Goal: Task Accomplishment & Management: Use online tool/utility

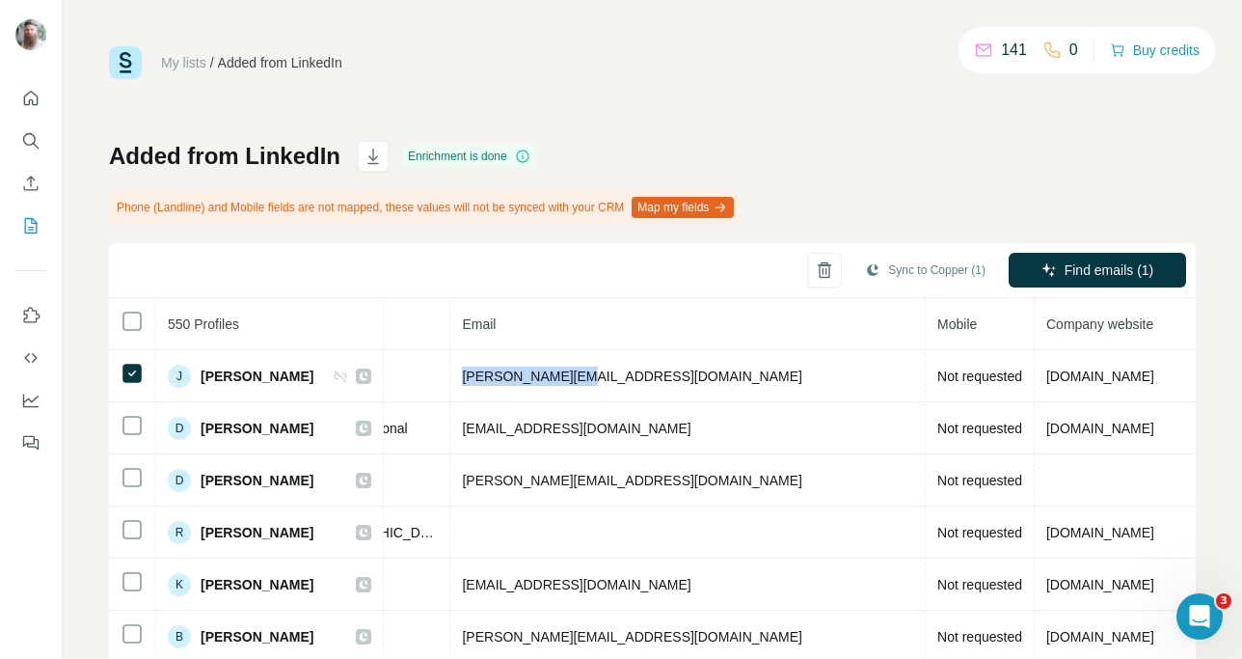
scroll to position [4, 670]
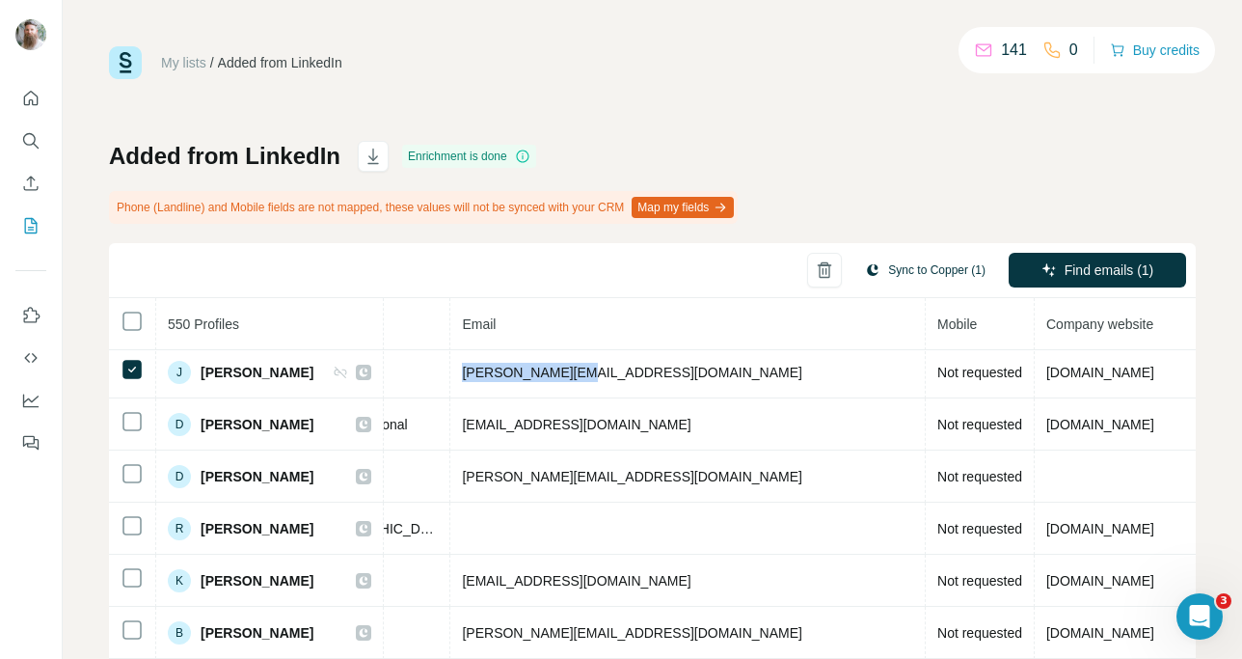
click at [889, 259] on button "Sync to Copper (1)" at bounding box center [925, 270] width 148 height 29
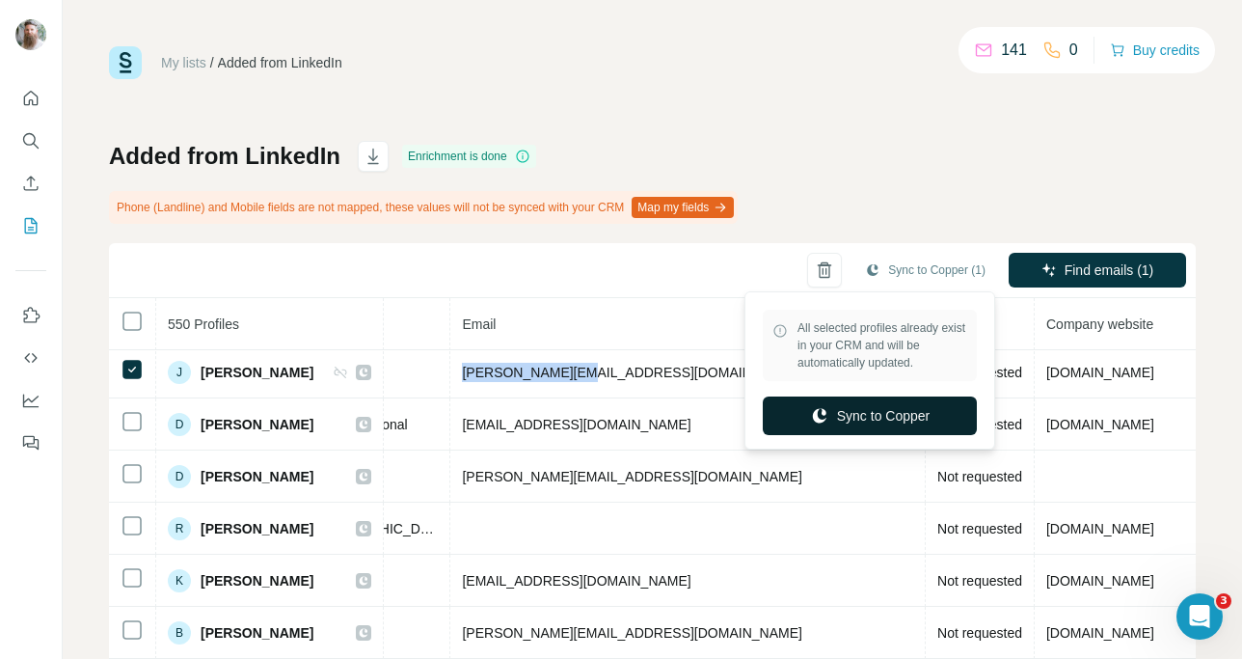
click at [867, 404] on button "Sync to Copper" at bounding box center [870, 415] width 214 height 39
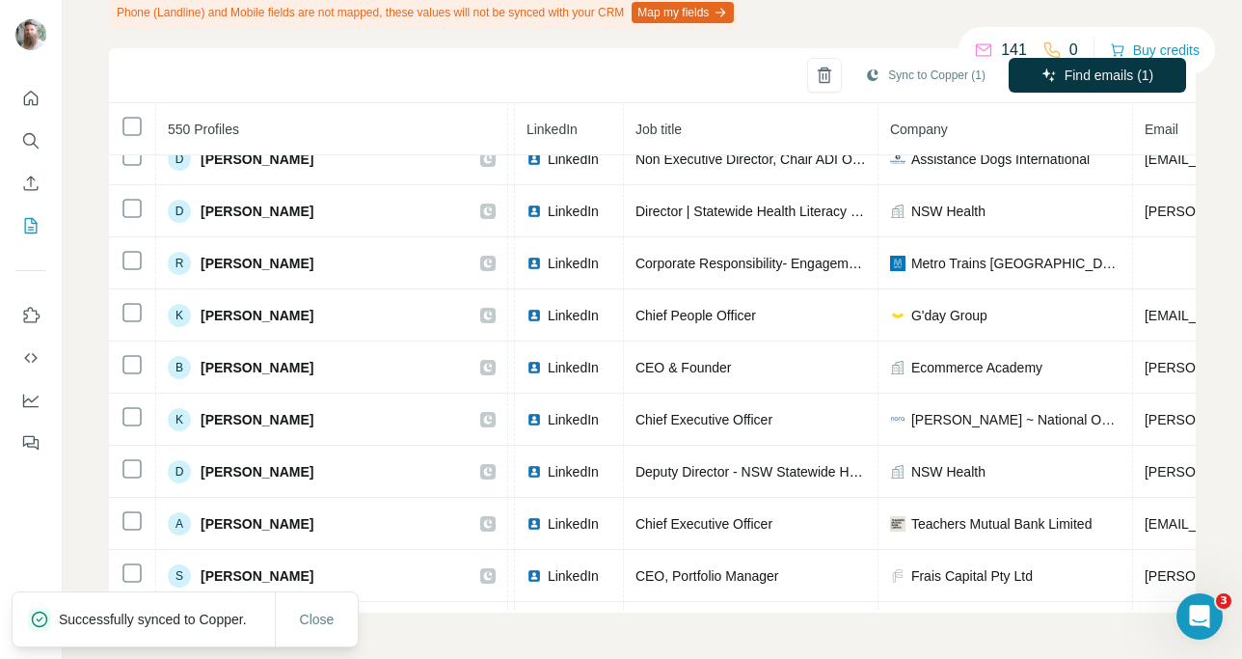
scroll to position [74, 112]
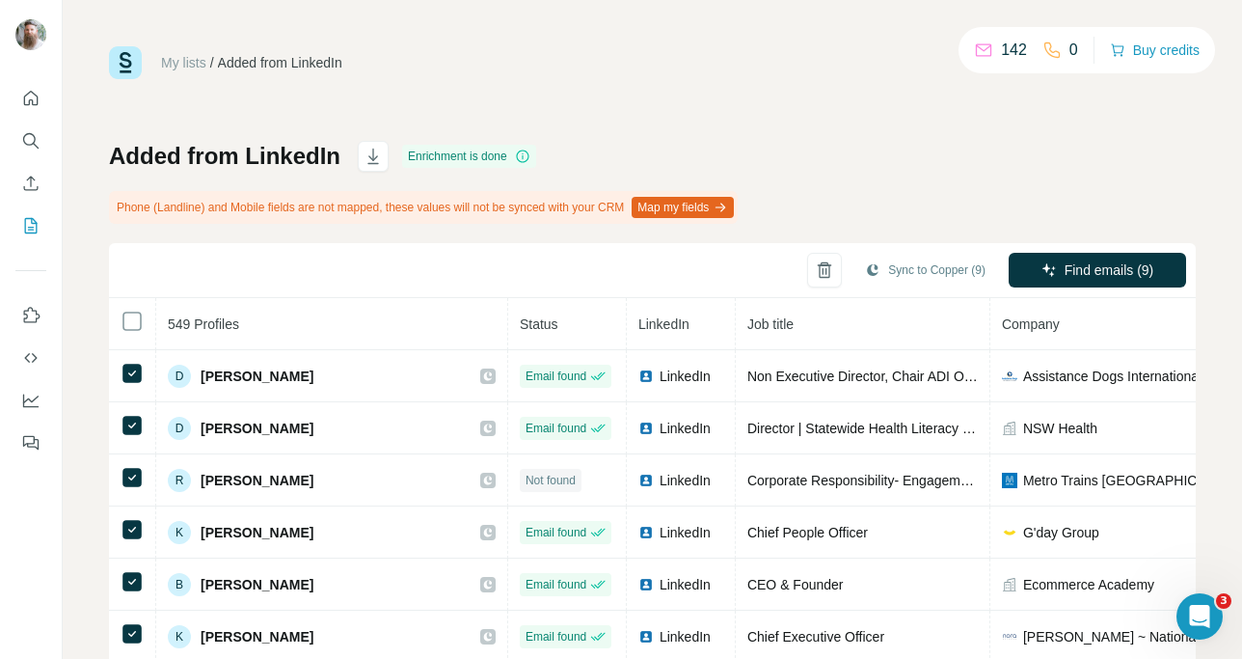
scroll to position [353, 0]
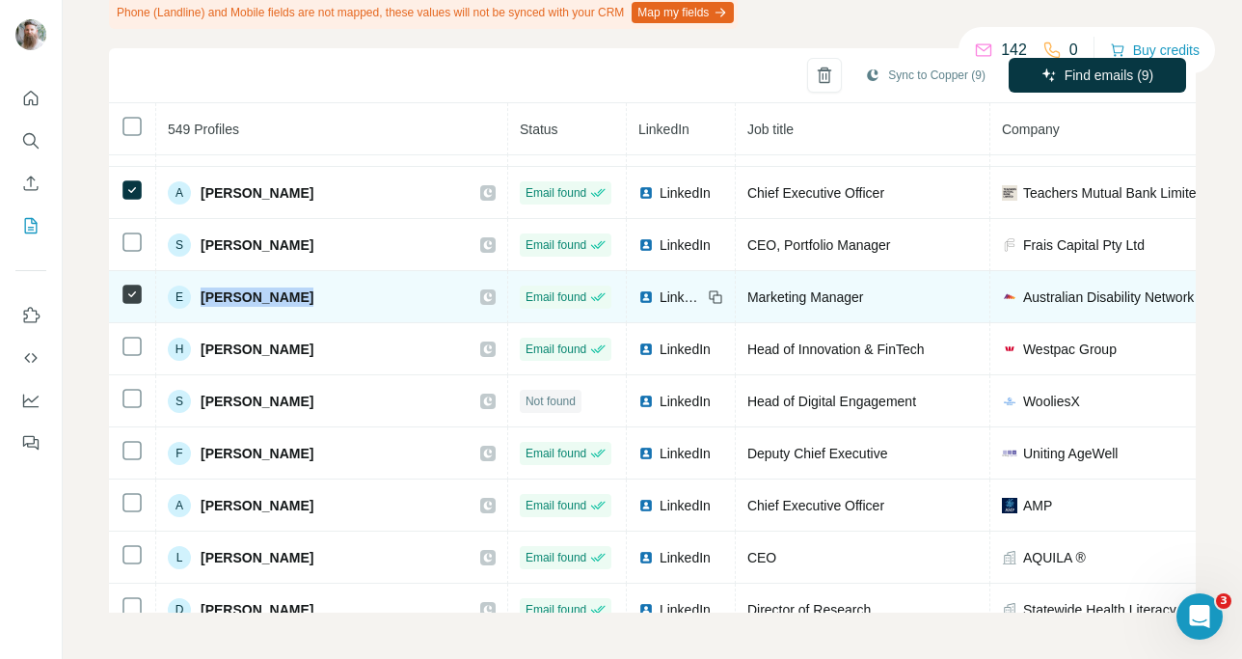
drag, startPoint x: 317, startPoint y: 292, endPoint x: 203, endPoint y: 289, distance: 113.8
click at [203, 289] on div "E [PERSON_NAME]" at bounding box center [332, 296] width 328 height 23
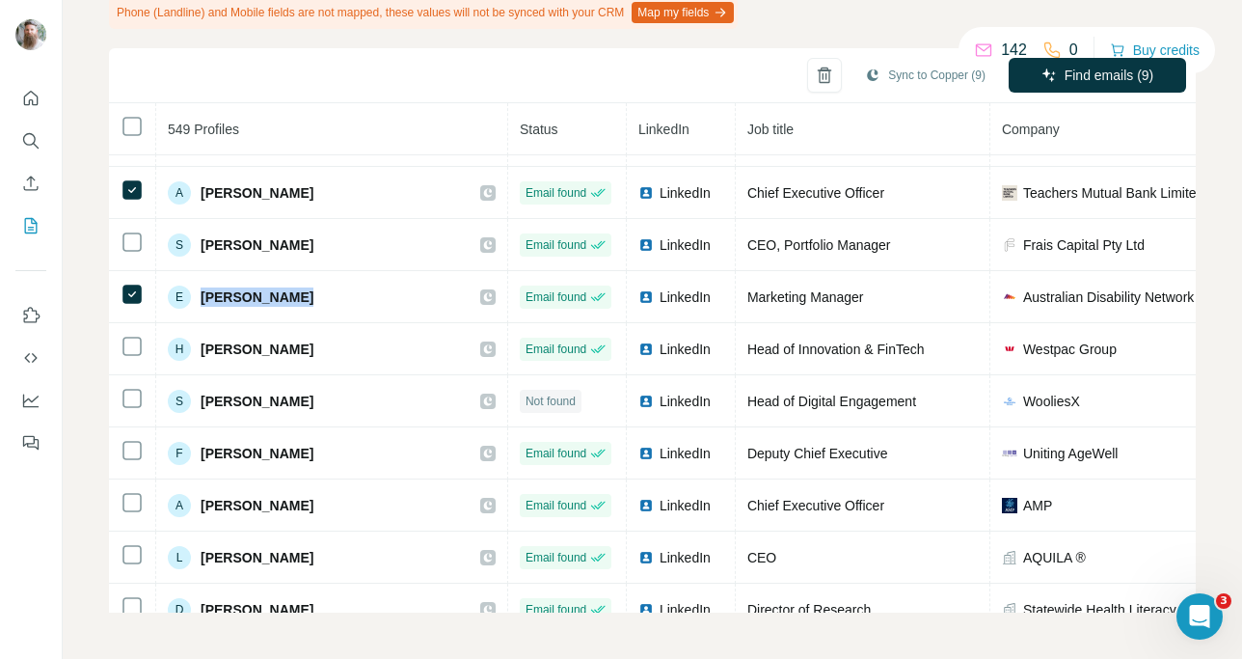
copy span "[PERSON_NAME]"
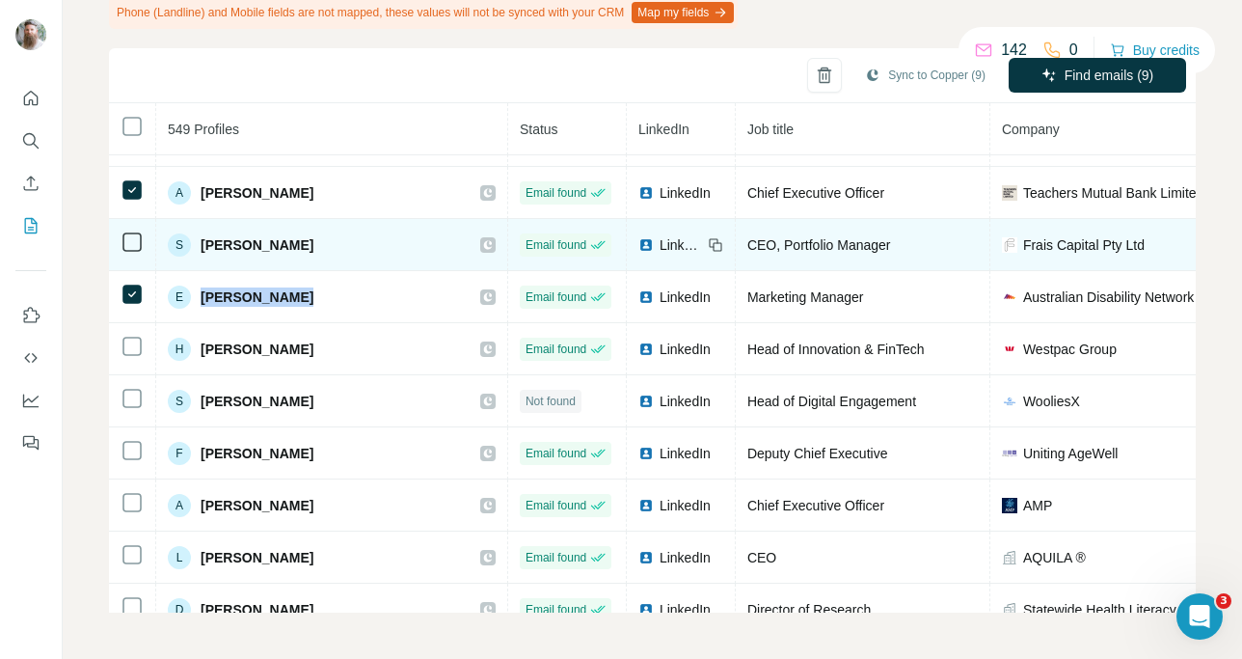
drag, startPoint x: 308, startPoint y: 244, endPoint x: 201, endPoint y: 238, distance: 107.2
click at [201, 238] on div "S [PERSON_NAME]" at bounding box center [332, 244] width 328 height 23
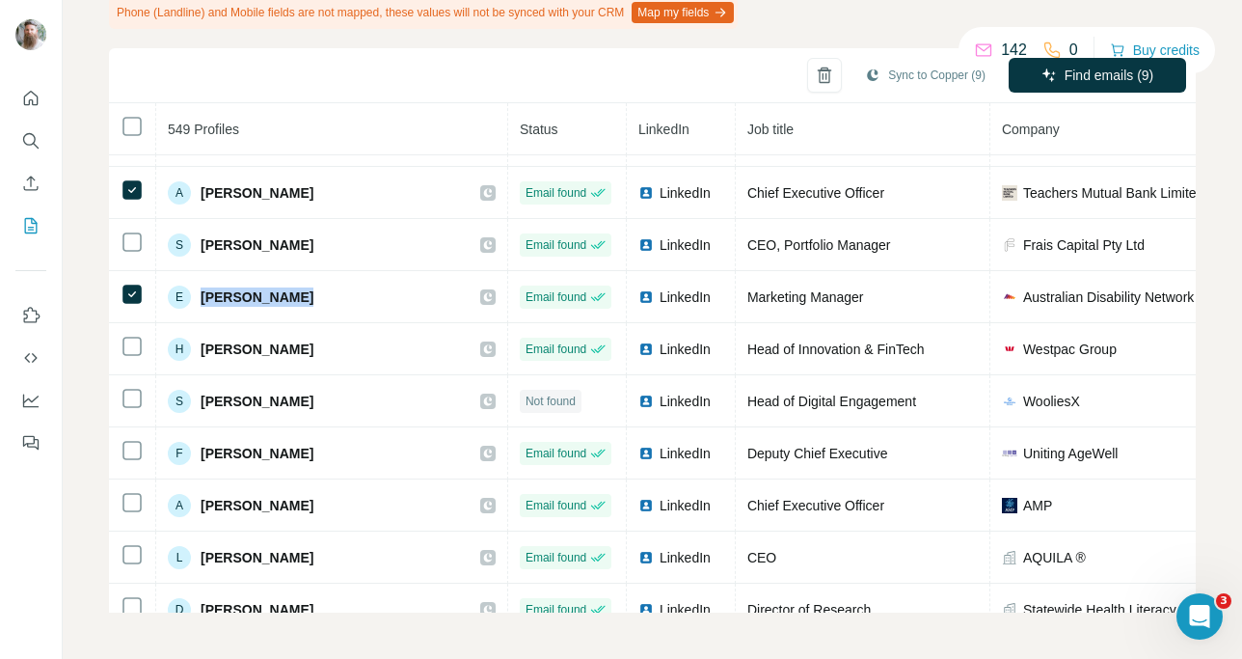
copy span "[PERSON_NAME]"
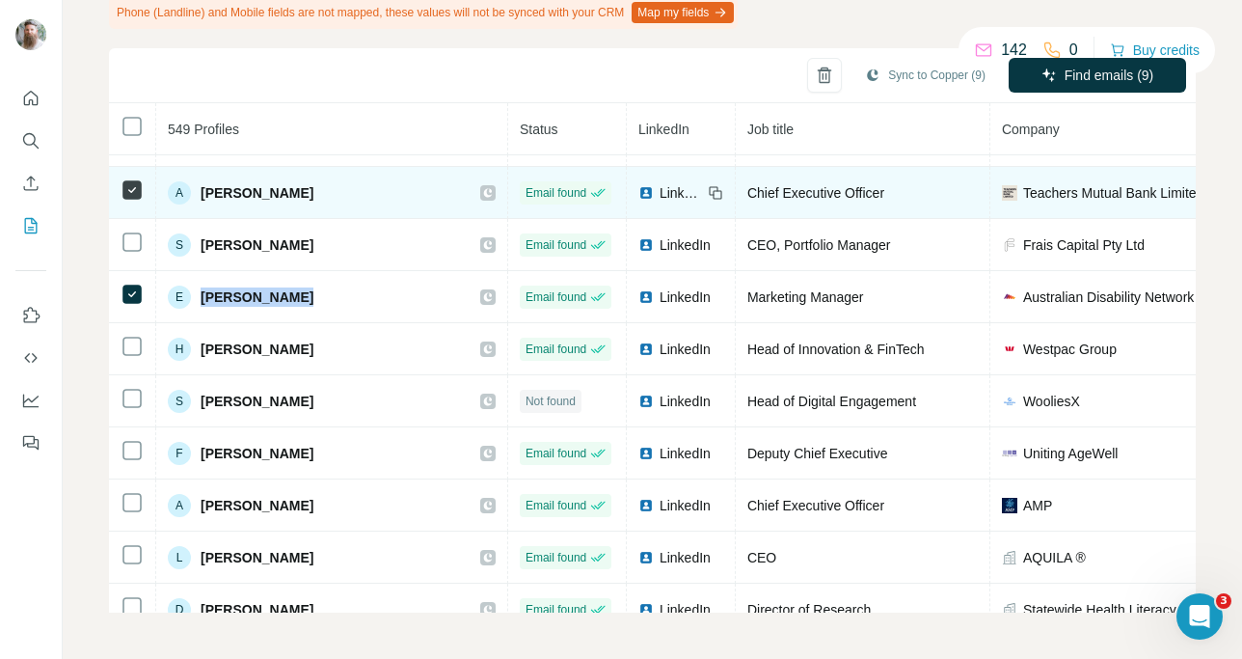
drag, startPoint x: 339, startPoint y: 191, endPoint x: 203, endPoint y: 183, distance: 136.2
click at [203, 183] on div "A [PERSON_NAME]" at bounding box center [332, 192] width 328 height 23
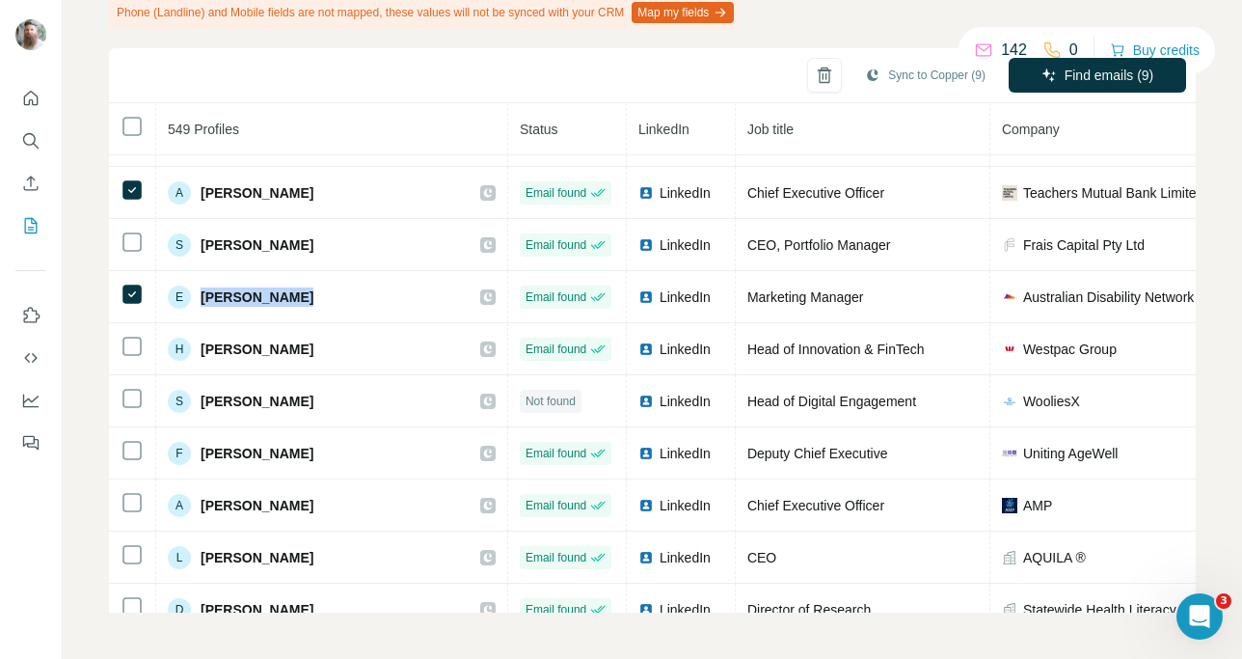
copy span "[PERSON_NAME]"
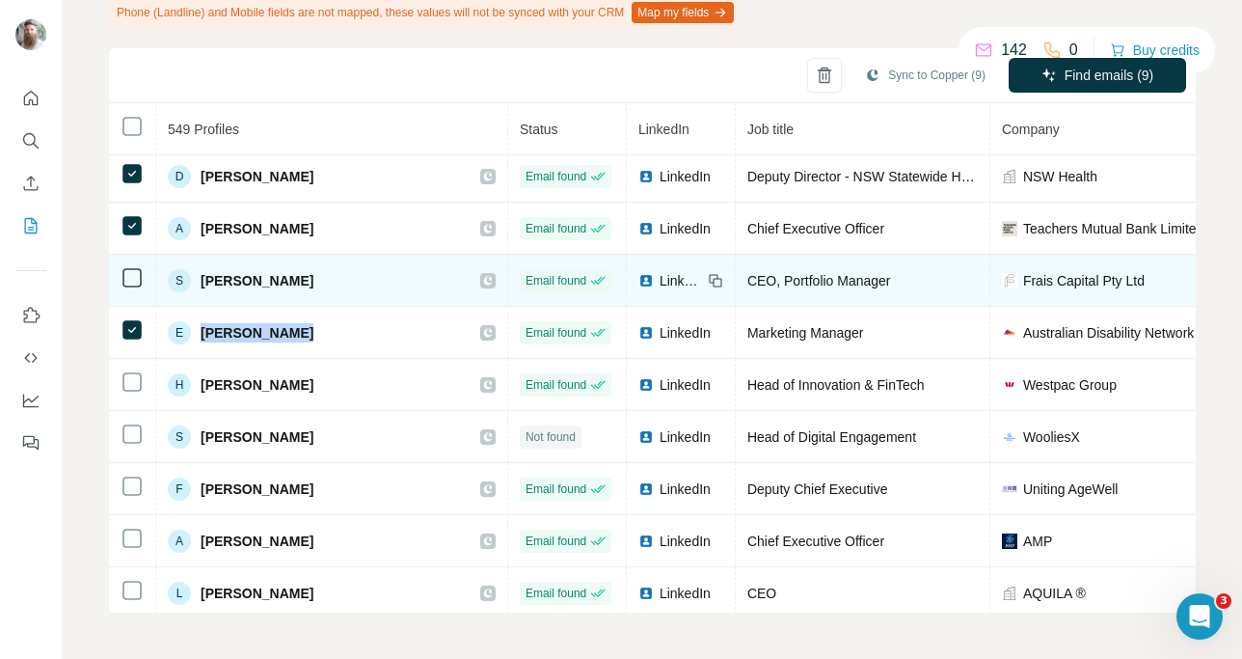
scroll to position [284, 0]
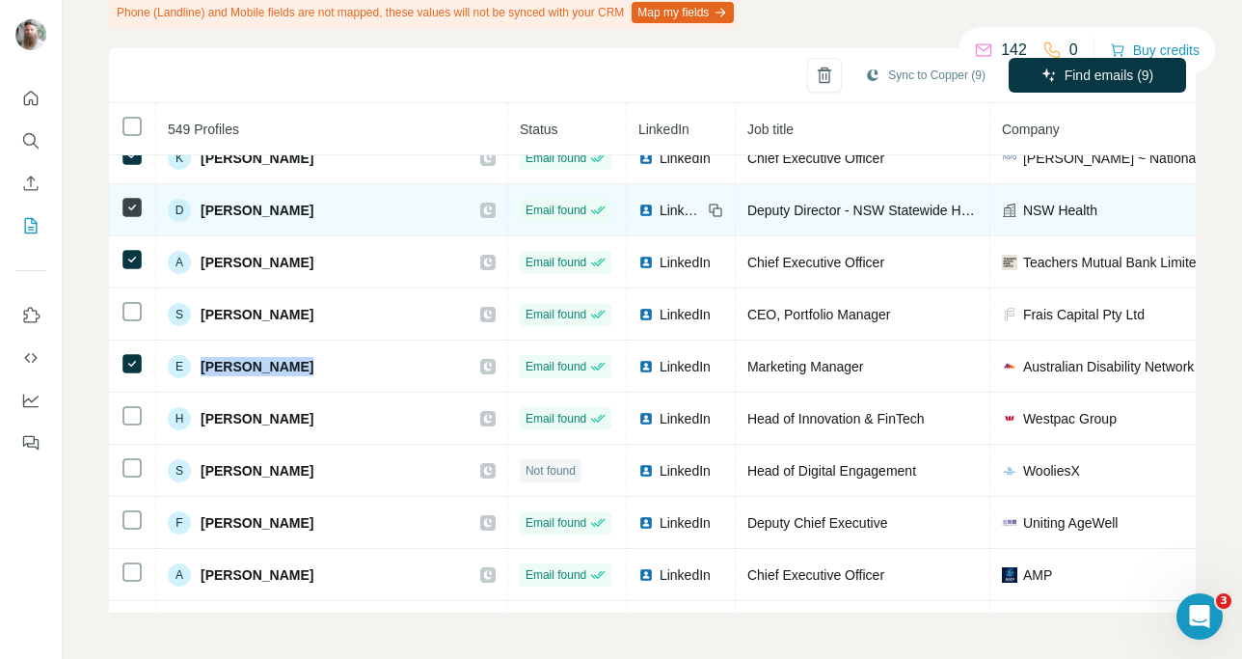
drag, startPoint x: 305, startPoint y: 208, endPoint x: 201, endPoint y: 203, distance: 104.3
click at [201, 203] on div "D [PERSON_NAME]" at bounding box center [332, 210] width 328 height 23
copy span "[PERSON_NAME]"
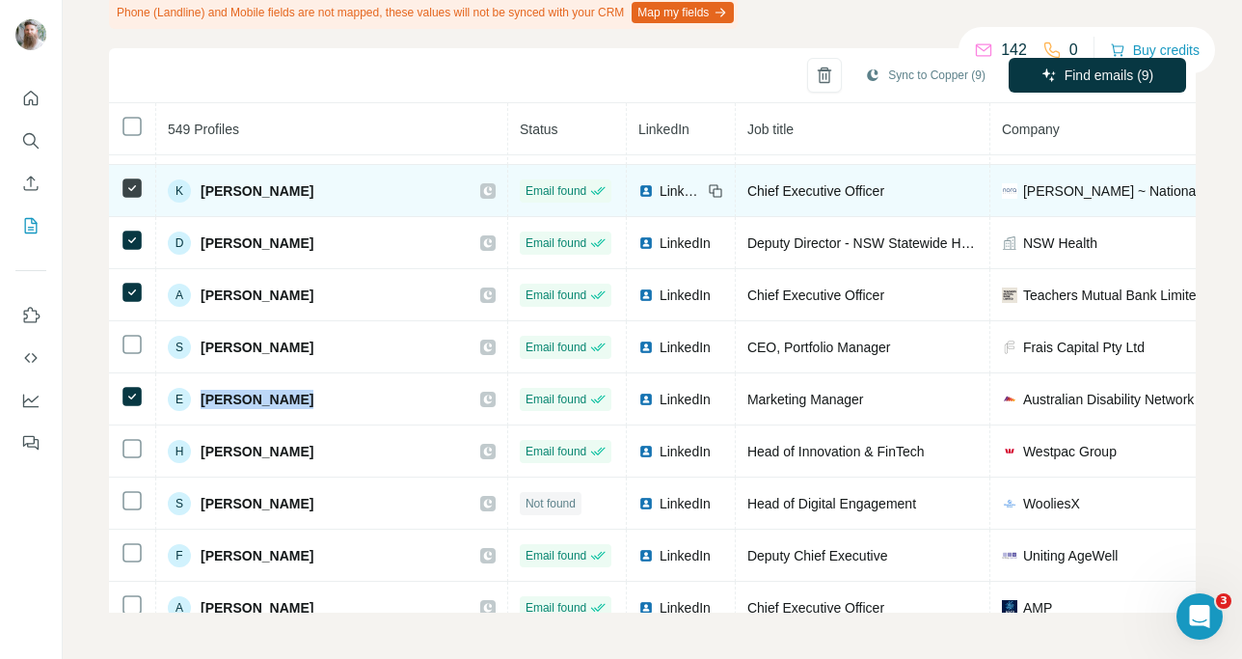
scroll to position [249, 0]
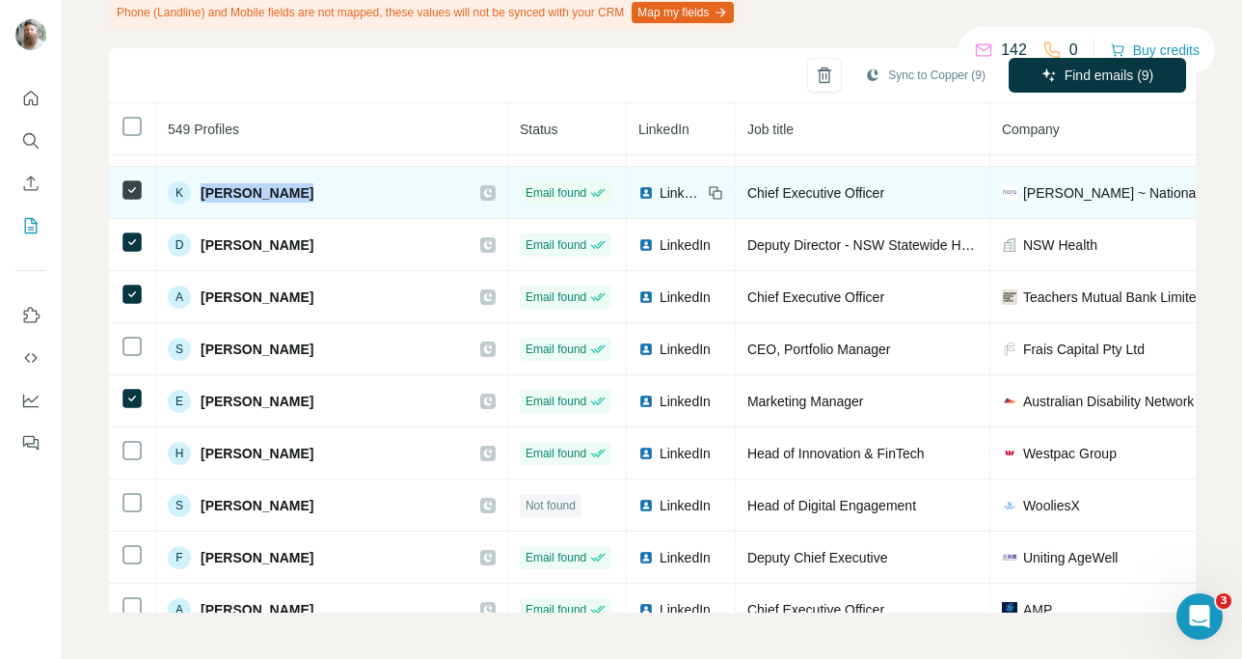
drag, startPoint x: 296, startPoint y: 193, endPoint x: 202, endPoint y: 188, distance: 94.6
click at [202, 188] on div "K [PERSON_NAME]" at bounding box center [332, 192] width 328 height 23
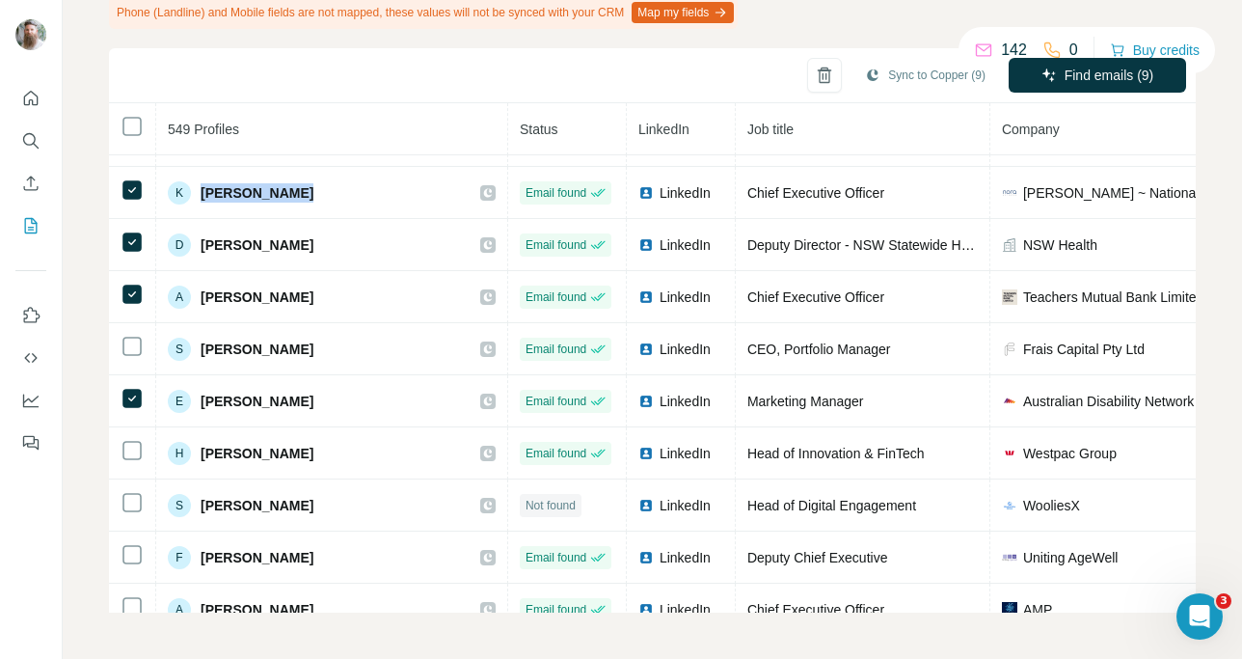
copy span "[PERSON_NAME]"
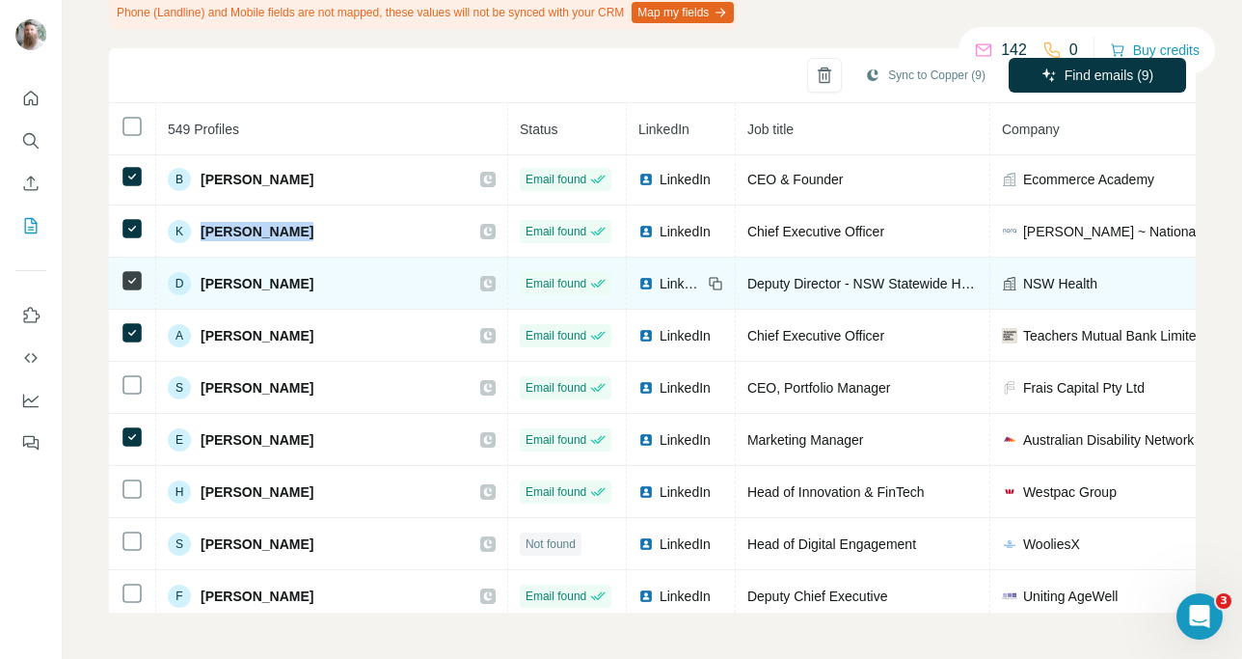
scroll to position [106, 0]
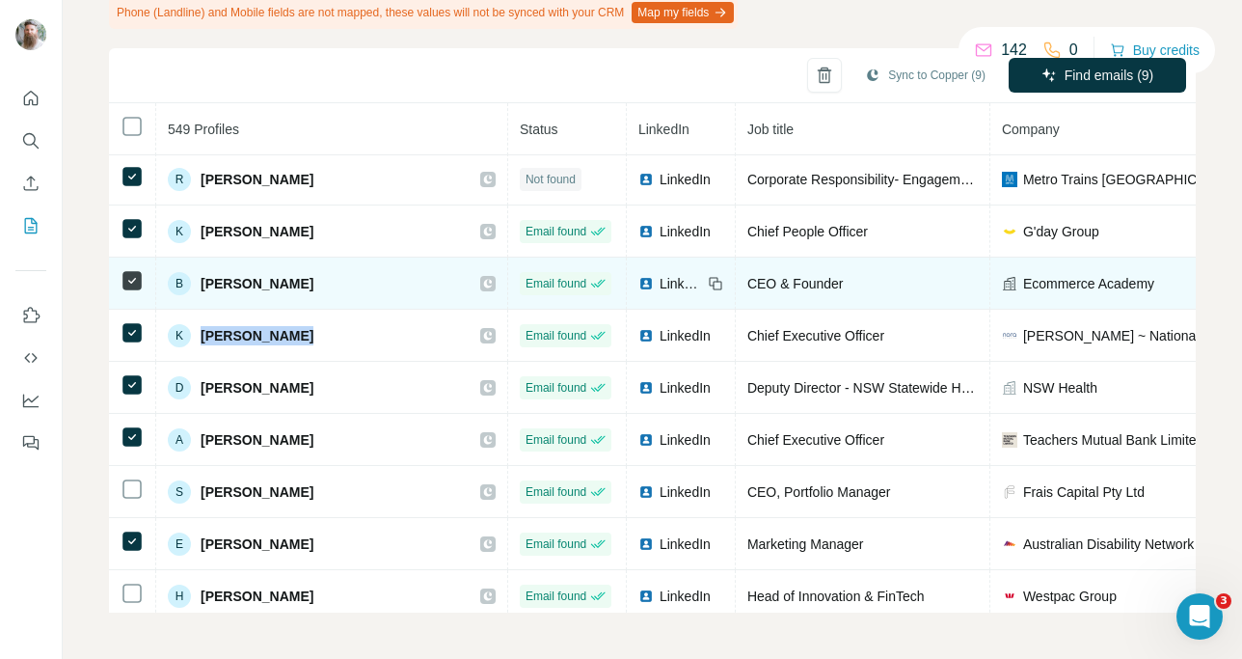
drag, startPoint x: 299, startPoint y: 284, endPoint x: 203, endPoint y: 282, distance: 95.5
click at [203, 282] on div "B [PERSON_NAME]" at bounding box center [332, 283] width 328 height 23
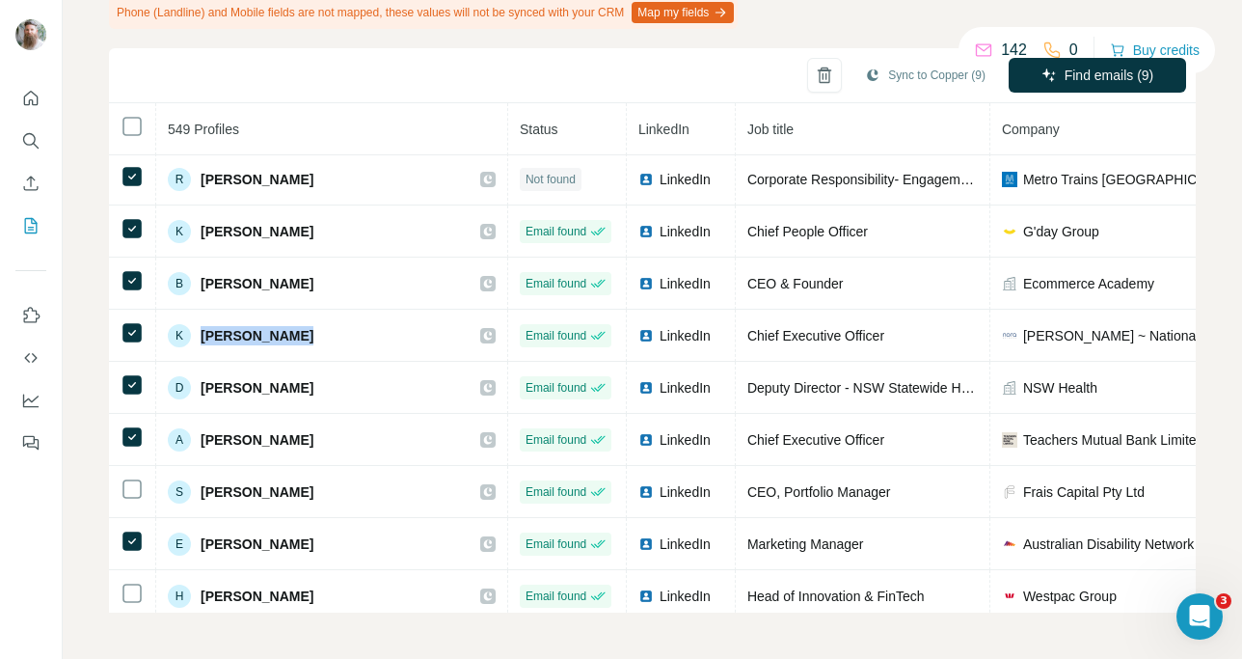
copy span "[PERSON_NAME]"
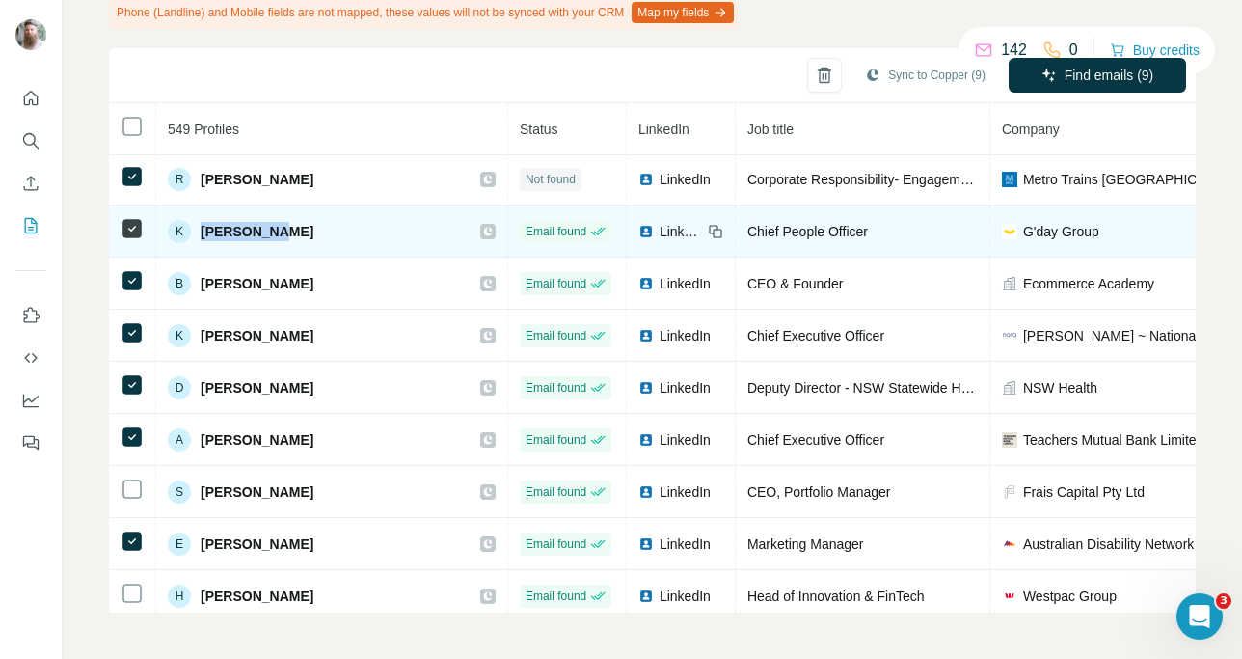
drag, startPoint x: 278, startPoint y: 230, endPoint x: 202, endPoint y: 232, distance: 76.2
click at [202, 232] on div "K [PERSON_NAME]" at bounding box center [332, 231] width 328 height 23
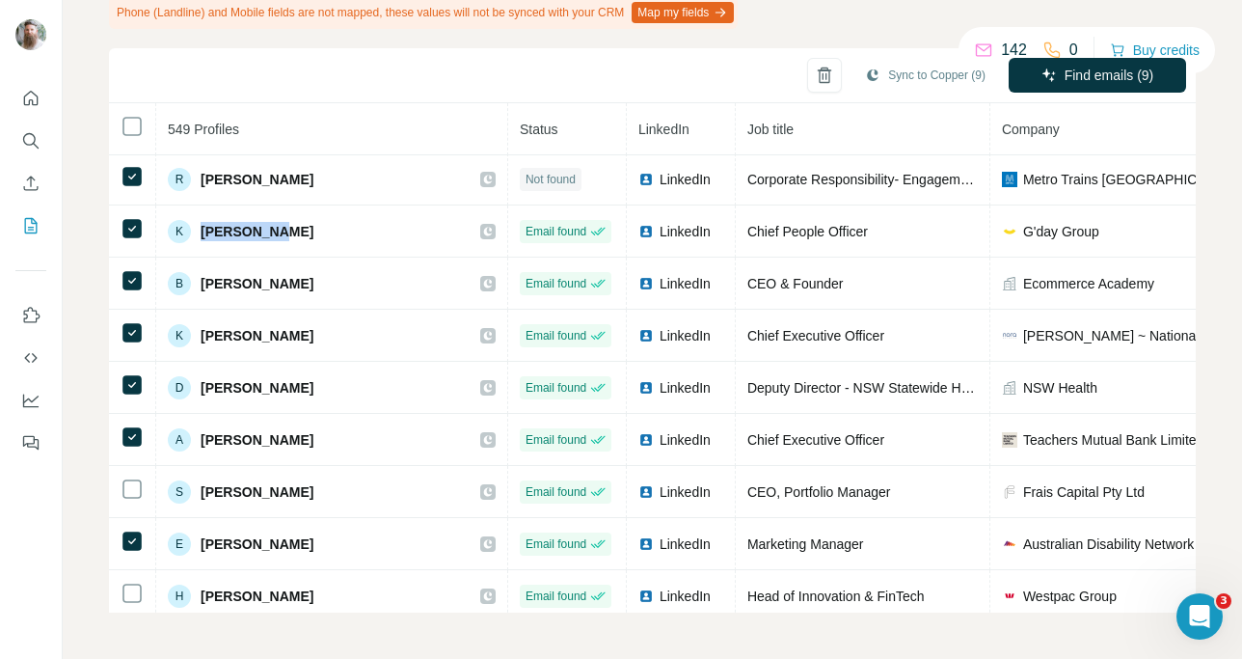
copy span "[PERSON_NAME]"
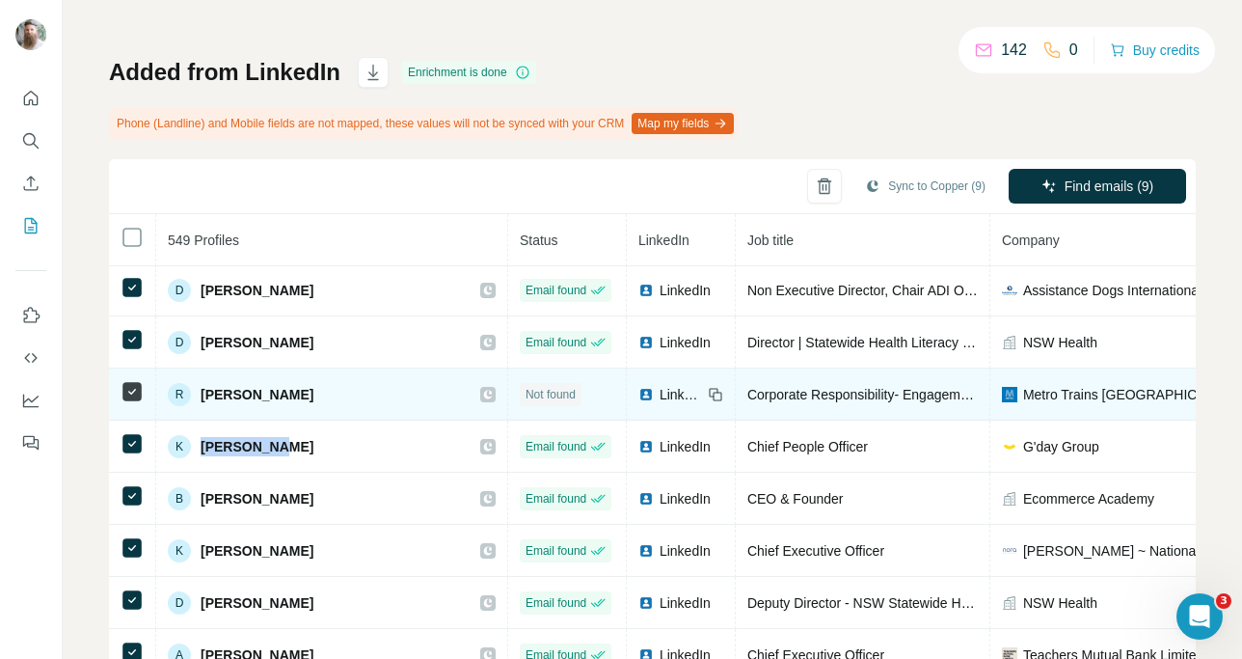
scroll to position [0, 0]
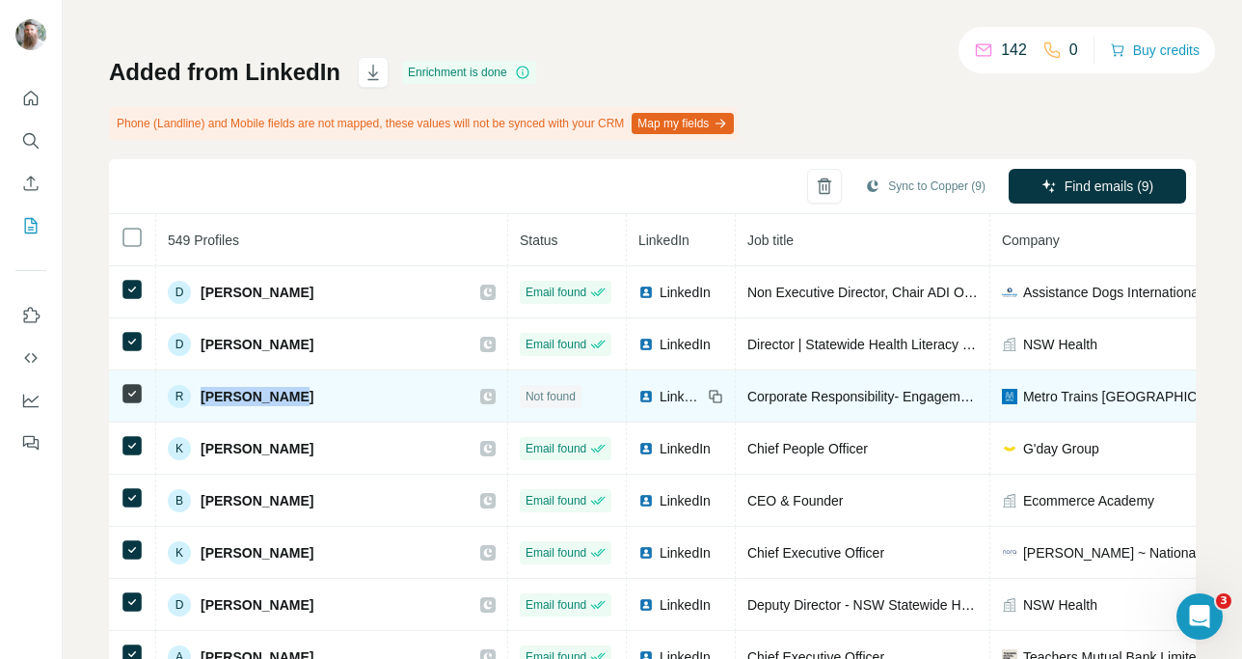
drag, startPoint x: 202, startPoint y: 392, endPoint x: 323, endPoint y: 392, distance: 121.5
click at [323, 392] on div "R [PERSON_NAME]" at bounding box center [332, 396] width 328 height 23
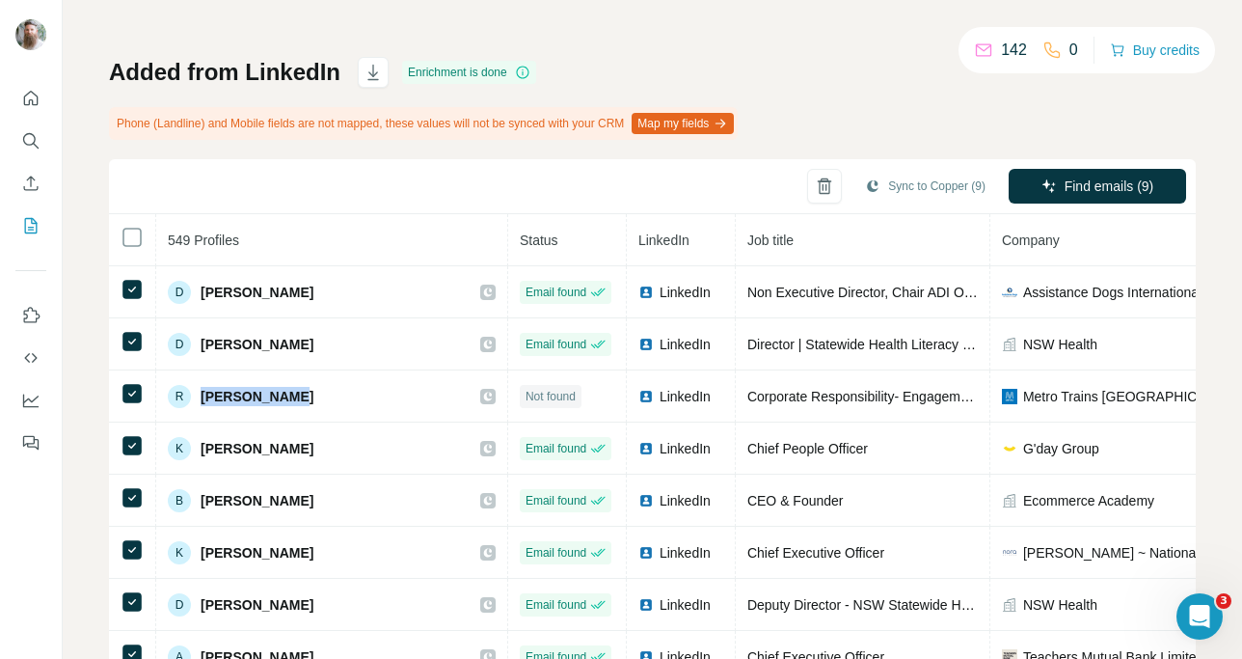
copy span "[PERSON_NAME]"
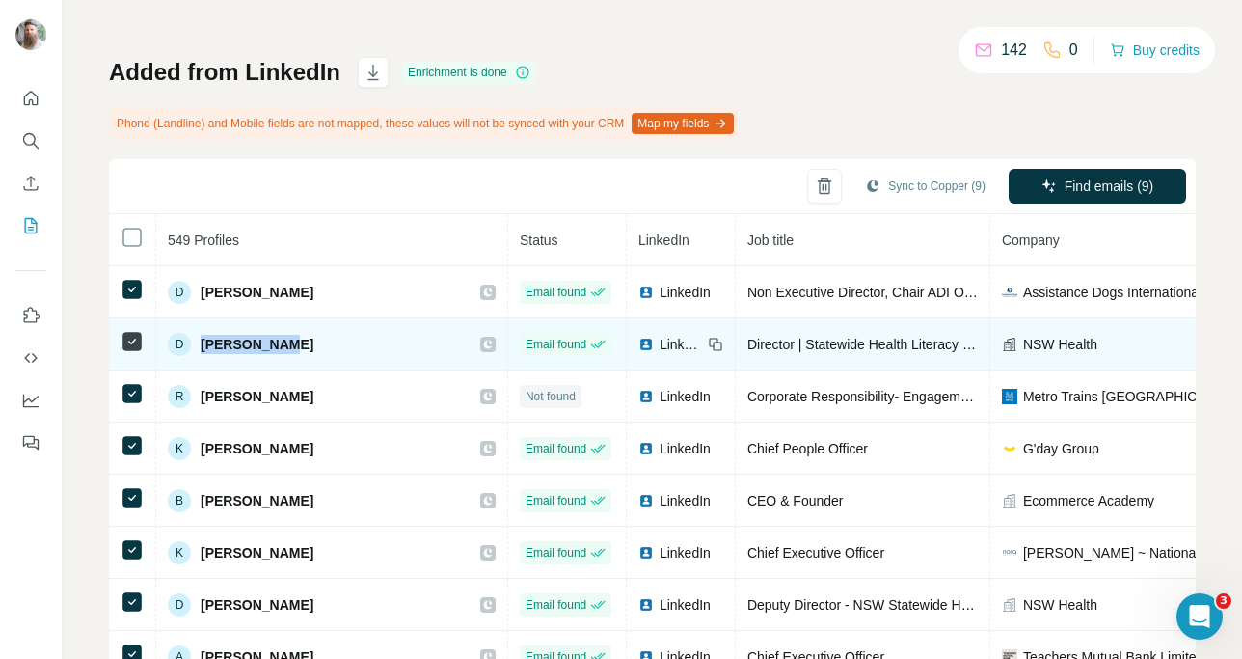
drag, startPoint x: 329, startPoint y: 338, endPoint x: 203, endPoint y: 345, distance: 125.5
click at [203, 345] on div "D [PERSON_NAME]" at bounding box center [332, 344] width 328 height 23
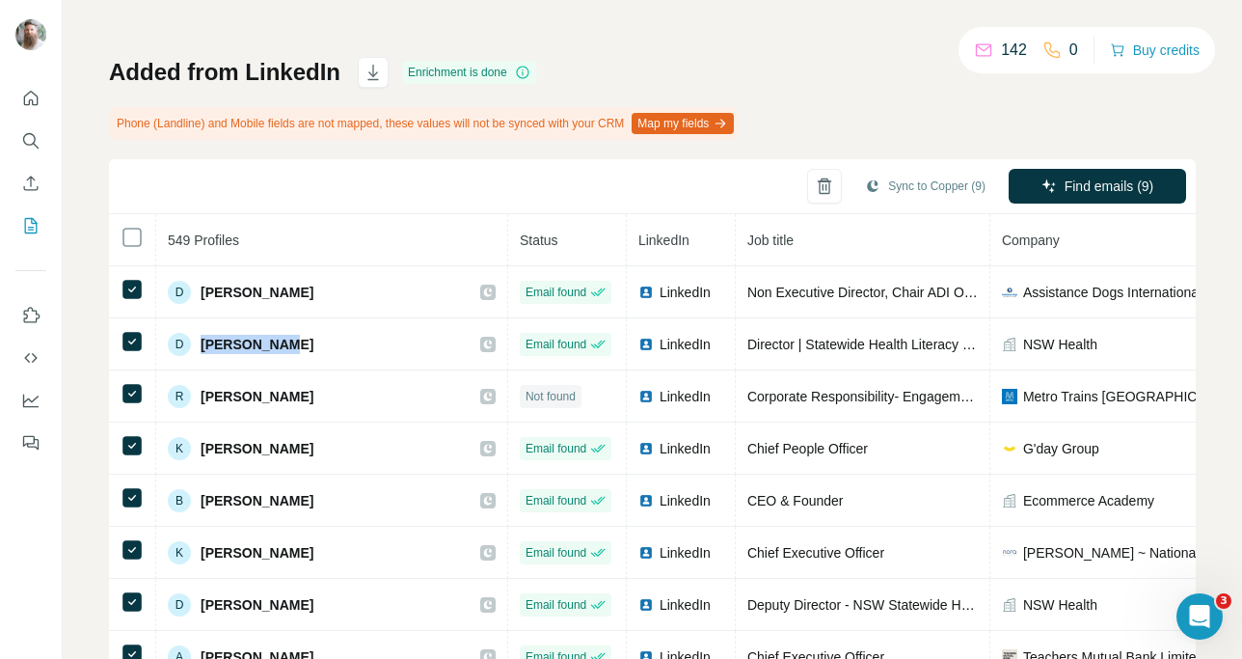
copy span "[PERSON_NAME]"
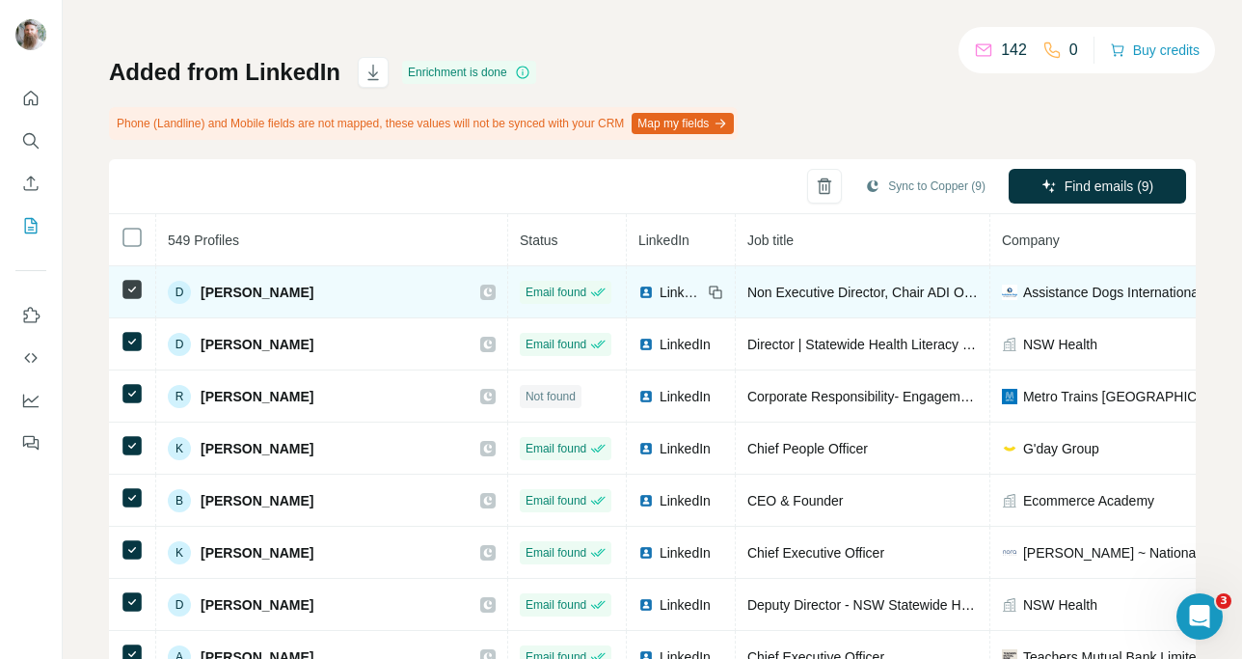
click at [245, 289] on span "[PERSON_NAME]" at bounding box center [257, 292] width 113 height 19
click at [245, 288] on span "[PERSON_NAME]" at bounding box center [257, 292] width 113 height 19
click at [295, 288] on div "D [PERSON_NAME]" at bounding box center [332, 292] width 328 height 23
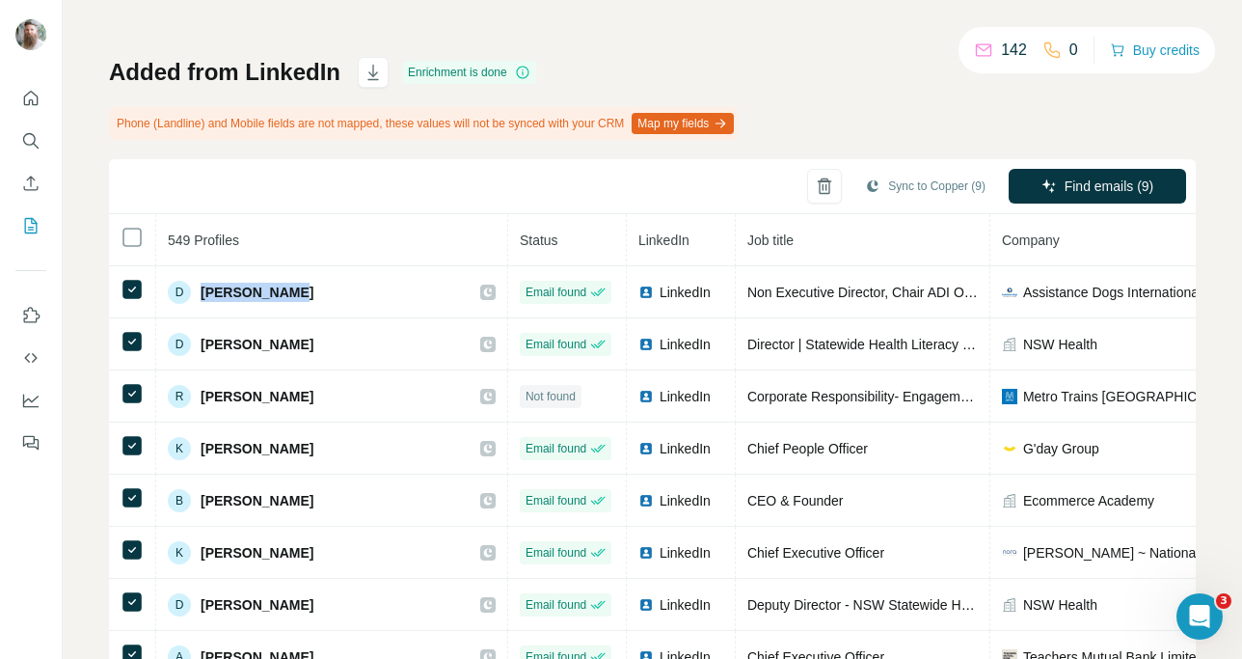
copy span "[PERSON_NAME]"
